Goal: Task Accomplishment & Management: Use online tool/utility

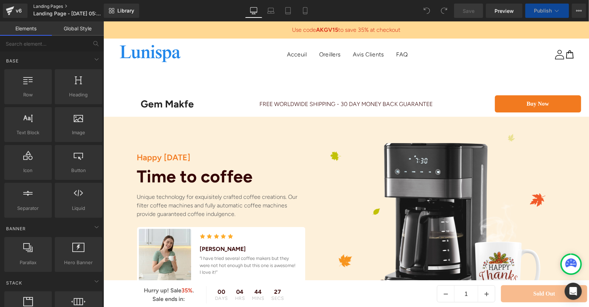
click at [43, 4] on link "Landing Pages" at bounding box center [74, 7] width 82 height 6
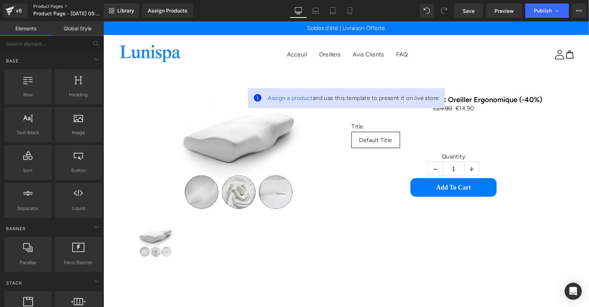
click at [48, 4] on link "Product Pages" at bounding box center [74, 7] width 82 height 6
click at [116, 15] on link "Library" at bounding box center [121, 11] width 35 height 14
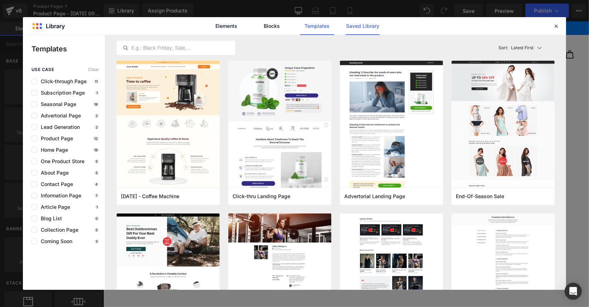
click at [367, 26] on link "Saved Library" at bounding box center [362, 26] width 34 height 18
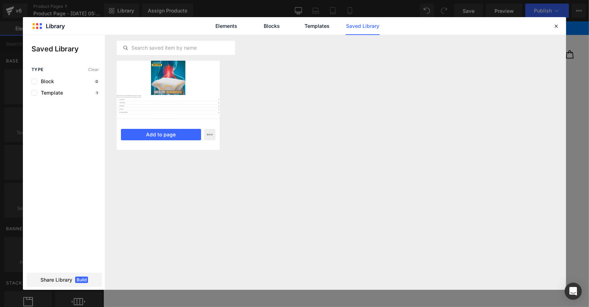
click at [172, 95] on div at bounding box center [168, 90] width 103 height 58
click at [163, 132] on button "Add to page" at bounding box center [161, 134] width 80 height 11
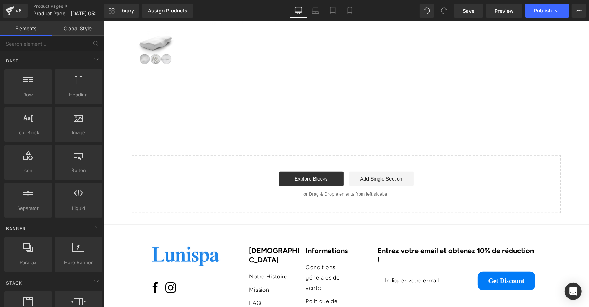
scroll to position [220, 0]
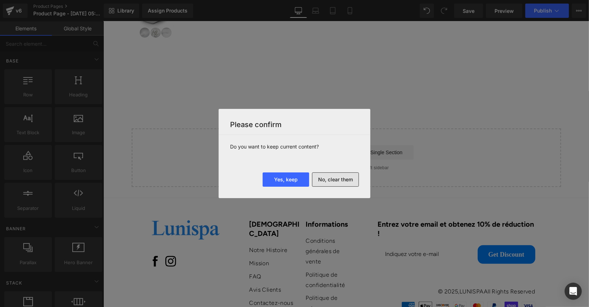
click at [334, 182] on button "No, clear them" at bounding box center [335, 180] width 47 height 14
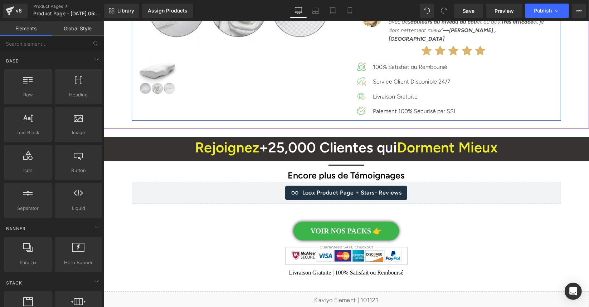
scroll to position [5742, 0]
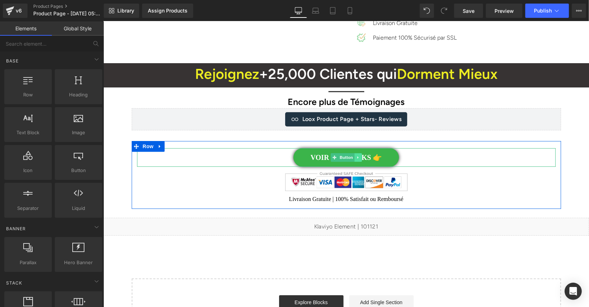
click at [354, 153] on link at bounding box center [358, 157] width 8 height 9
click at [314, 148] on link "VOIR NOS PACKS 👉" at bounding box center [345, 157] width 105 height 19
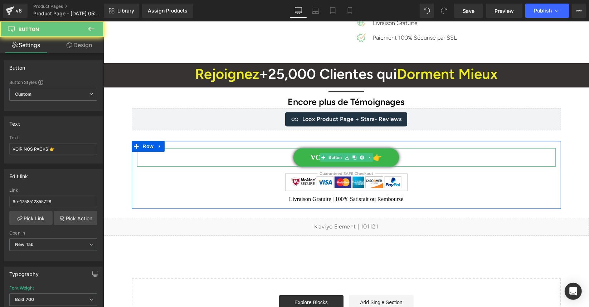
click at [306, 148] on link "VOIR NOS PACKS 👉" at bounding box center [345, 157] width 105 height 19
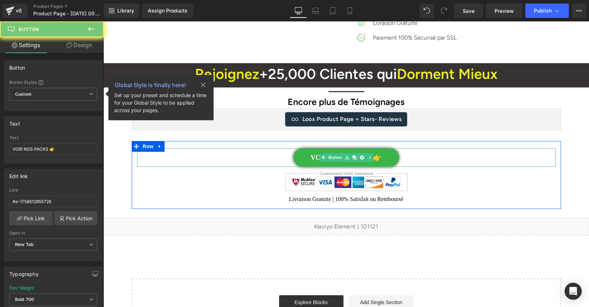
click at [306, 148] on link "VOIR NOS PACKS 👉" at bounding box center [345, 157] width 105 height 19
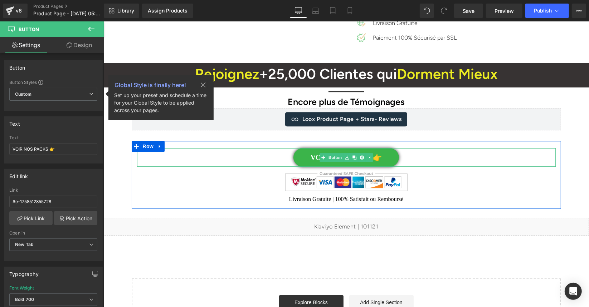
click at [306, 148] on link "VOIR NOS PACKS 👉" at bounding box center [345, 157] width 105 height 19
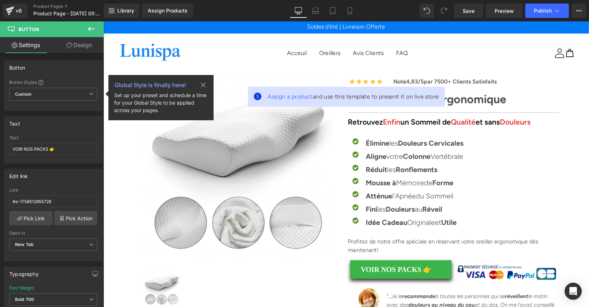
scroll to position [143, 0]
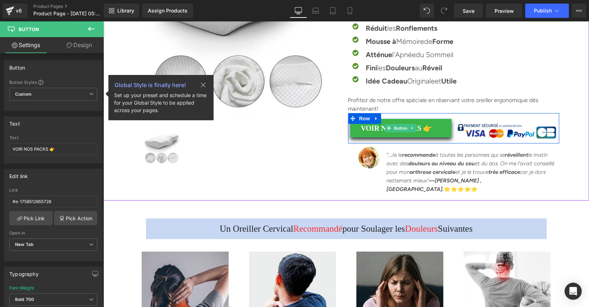
click at [376, 124] on link "VOIR NOS PACKS 👉" at bounding box center [400, 128] width 101 height 19
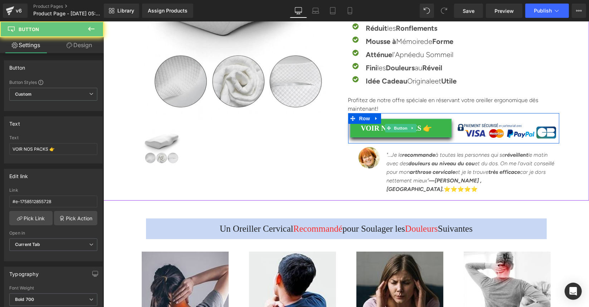
click at [376, 127] on link "VOIR NOS PACKS 👉" at bounding box center [400, 128] width 101 height 19
drag, startPoint x: 376, startPoint y: 127, endPoint x: 371, endPoint y: 128, distance: 5.4
click at [375, 127] on link "VOIR NOS PACKS 👉" at bounding box center [400, 128] width 101 height 19
click at [365, 129] on link "VOIR NOS PACKS 👉" at bounding box center [400, 128] width 101 height 19
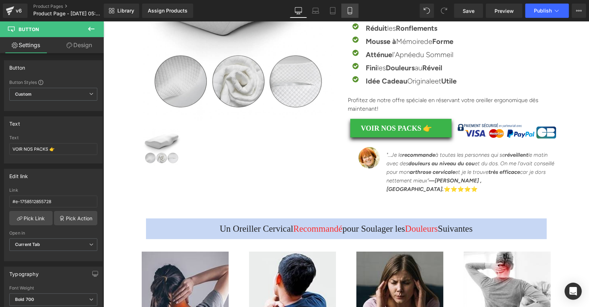
click at [346, 10] on icon at bounding box center [349, 10] width 7 height 7
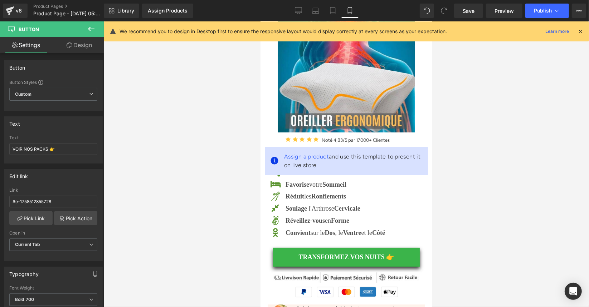
scroll to position [179, 0]
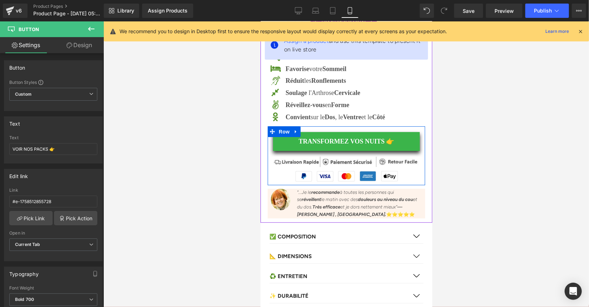
click at [295, 132] on link at bounding box center [295, 131] width 9 height 11
click at [293, 139] on link "TRANSFORMEZ VOS NUITS 👉" at bounding box center [345, 141] width 147 height 19
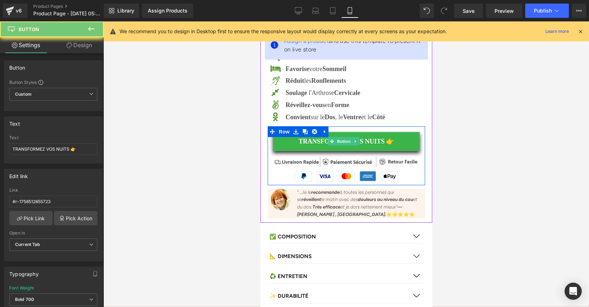
click at [293, 139] on link "TRANSFORMEZ VOS NUITS 👉" at bounding box center [345, 141] width 147 height 19
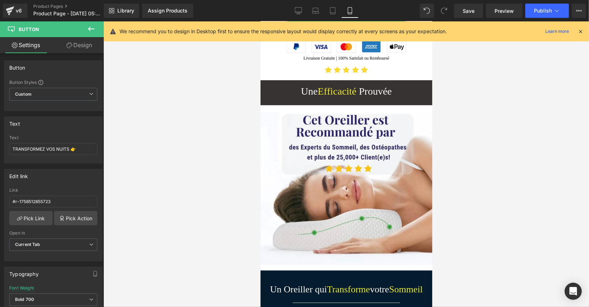
scroll to position [2682, 0]
